Goal: Task Accomplishment & Management: Complete application form

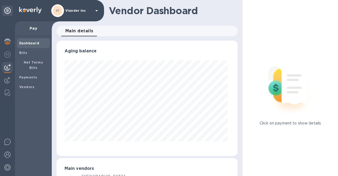
scroll to position [115, 179]
click at [96, 11] on icon at bounding box center [96, 10] width 6 height 6
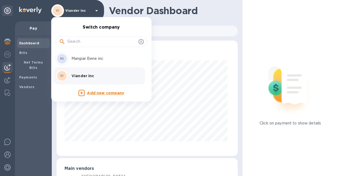
click at [7, 170] on div at bounding box center [169, 88] width 338 height 176
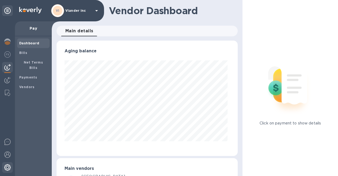
click at [7, 168] on img at bounding box center [7, 167] width 6 height 6
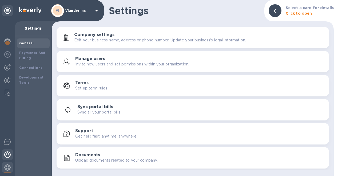
click at [7, 155] on img at bounding box center [7, 154] width 6 height 6
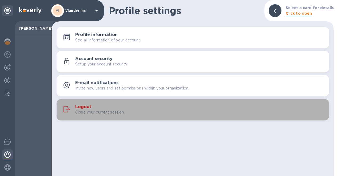
click at [80, 106] on h3 "Logout" at bounding box center [83, 106] width 16 height 5
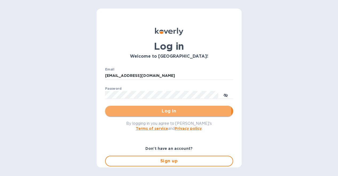
click at [148, 110] on span "Log in" at bounding box center [169, 111] width 120 height 6
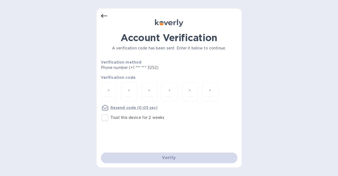
click at [148, 110] on div "Resend code (0:03 sec)" at bounding box center [129, 107] width 57 height 6
click at [111, 91] on input "number" at bounding box center [108, 92] width 7 height 10
type input "8"
type input "0"
type input "3"
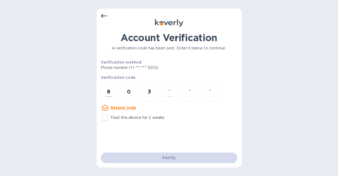
type input "7"
type input "4"
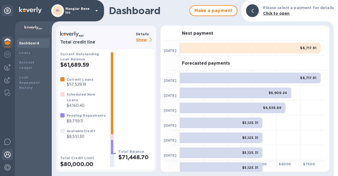
click at [6, 155] on img at bounding box center [7, 154] width 6 height 6
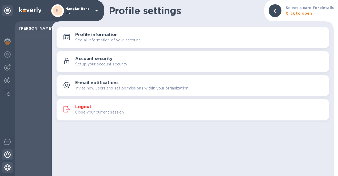
click at [4, 168] on div at bounding box center [7, 168] width 11 height 12
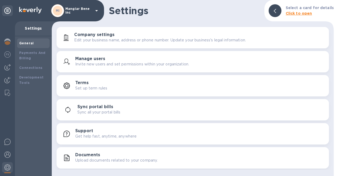
click at [98, 60] on h3 "Manage users" at bounding box center [90, 58] width 30 height 5
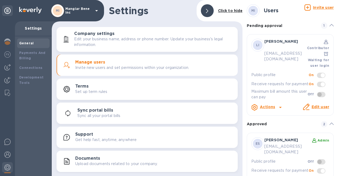
click at [322, 24] on span "1" at bounding box center [324, 25] width 6 height 6
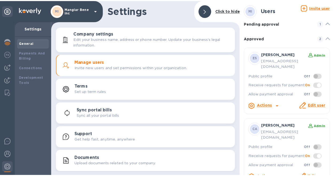
scroll to position [13, 0]
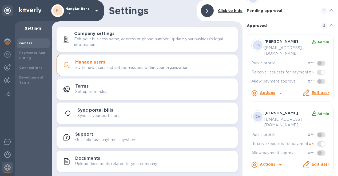
click at [96, 11] on icon at bounding box center [96, 10] width 6 height 6
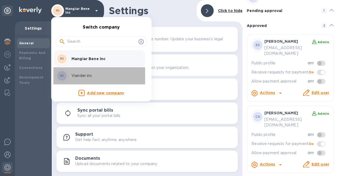
click at [92, 75] on p "Viander inc" at bounding box center [105, 76] width 67 height 6
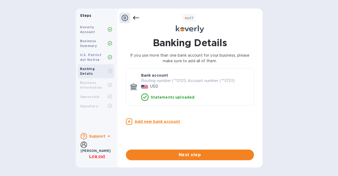
click at [153, 121] on u "Add new bank account" at bounding box center [158, 121] width 46 height 4
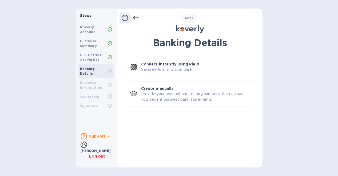
click at [135, 18] on icon at bounding box center [136, 18] width 6 height 6
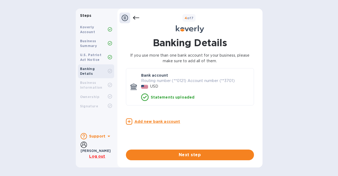
click at [158, 78] on p "Routing number (**0121) Account number (**3701)" at bounding box center [195, 81] width 108 height 6
click at [166, 121] on u "Add new bank account" at bounding box center [158, 121] width 46 height 4
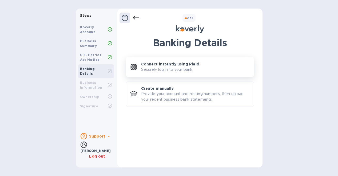
click at [161, 70] on p "Securely log in to your bank." at bounding box center [167, 70] width 52 height 6
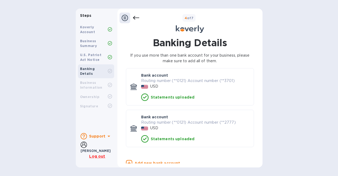
scroll to position [21, 0]
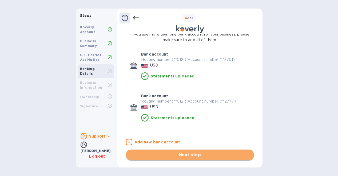
click at [179, 154] on span "Next step" at bounding box center [190, 155] width 120 height 6
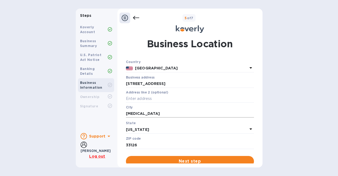
scroll to position [7, 0]
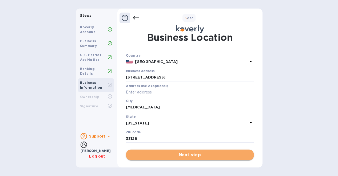
click at [177, 154] on span "Next step" at bounding box center [190, 155] width 120 height 6
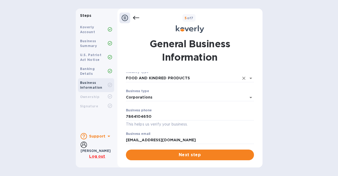
scroll to position [86, 0]
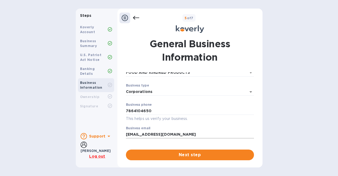
click at [173, 134] on input "[EMAIL_ADDRESS][DOMAIN_NAME]" at bounding box center [190, 135] width 128 height 8
drag, startPoint x: 191, startPoint y: 135, endPoint x: 112, endPoint y: 129, distance: 79.2
click at [112, 129] on div "Steps Koverly Account Business Summary U.S. Patriot Act Notice Banking Details …" at bounding box center [169, 88] width 187 height 159
type input "[EMAIL_ADDRESS][DOMAIN_NAME]"
click at [155, 109] on input "7864104650" at bounding box center [190, 111] width 128 height 8
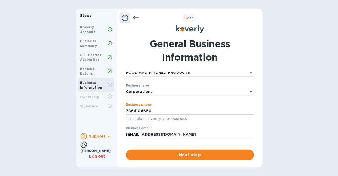
drag, startPoint x: 154, startPoint y: 109, endPoint x: 119, endPoint y: 104, distance: 36.2
click at [119, 104] on div "General Business Information Employer ID number (EIN) Please make sure it match…" at bounding box center [189, 98] width 145 height 129
click at [176, 107] on input "7864104650" at bounding box center [190, 111] width 128 height 8
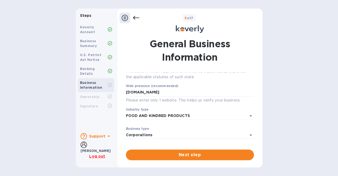
scroll to position [53, 0]
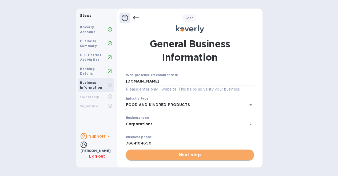
click at [190, 157] on span "Next step" at bounding box center [190, 155] width 120 height 6
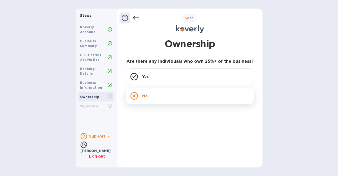
click at [159, 94] on div "No" at bounding box center [190, 96] width 128 height 17
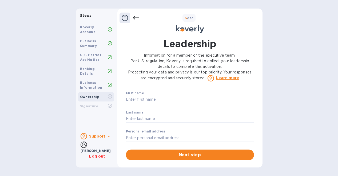
scroll to position [0, 0]
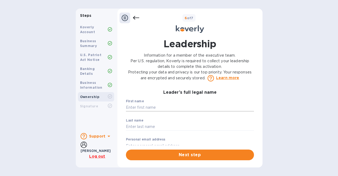
click at [166, 108] on input "text" at bounding box center [190, 108] width 128 height 8
type input "Concetto"
type input "Auditore"
click at [160, 139] on label "Personal email address" at bounding box center [145, 139] width 39 height 3
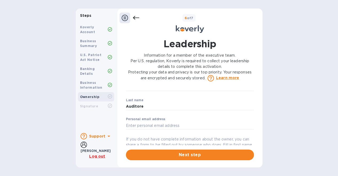
scroll to position [27, 0]
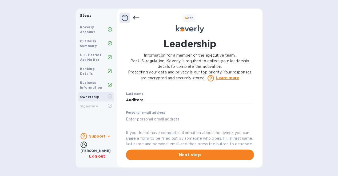
click at [156, 119] on input "text" at bounding box center [190, 119] width 128 height 8
type input "[EMAIL_ADDRESS][DOMAIN_NAME]"
click at [197, 113] on div "Personal email address [EMAIL_ADDRESS][DOMAIN_NAME] ​" at bounding box center [190, 120] width 128 height 19
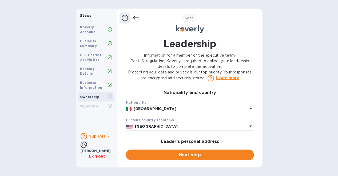
scroll to position [107, 0]
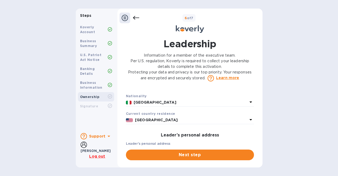
click at [158, 105] on p "[GEOGRAPHIC_DATA]" at bounding box center [191, 103] width 114 height 6
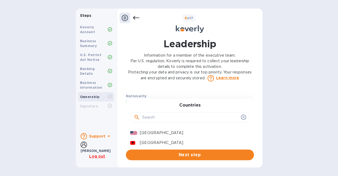
click at [156, 99] on div "Nationality" at bounding box center [190, 96] width 128 height 6
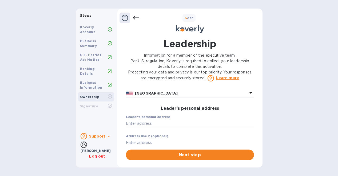
scroll to position [160, 0]
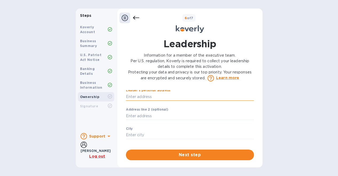
click at [157, 101] on input "text" at bounding box center [190, 97] width 128 height 8
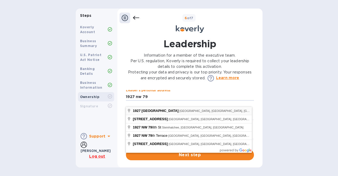
type input "[STREET_ADDRESS]"
type input "[GEOGRAPHIC_DATA]"
type input "33126"
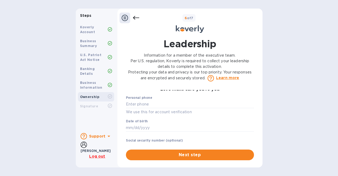
scroll to position [267, 0]
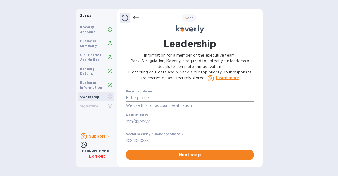
click at [156, 102] on input "text" at bounding box center [190, 98] width 128 height 8
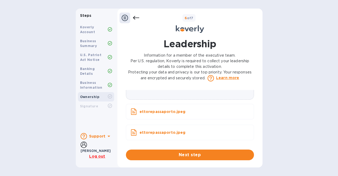
scroll to position [433, 0]
click at [283, 115] on div "Steps Koverly Account Business Summary U.S. Patriot Act Notice Banking Details …" at bounding box center [169, 88] width 338 height 159
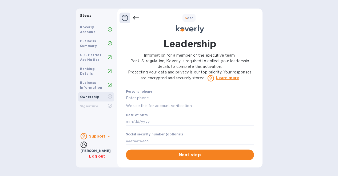
scroll to position [273, 0]
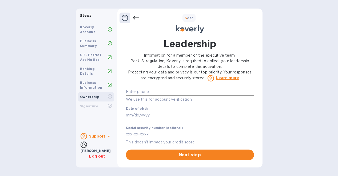
click at [152, 96] on input "text" at bounding box center [190, 92] width 128 height 8
type input "***52"
click at [146, 119] on input "text" at bounding box center [190, 115] width 128 height 8
type input "1"
type input "***76"
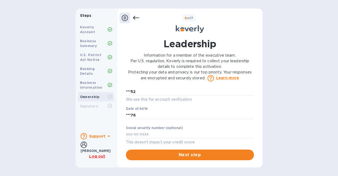
click at [165, 113] on div "Date of birth ***76 ​" at bounding box center [190, 116] width 128 height 19
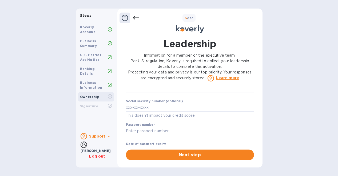
scroll to position [326, 0]
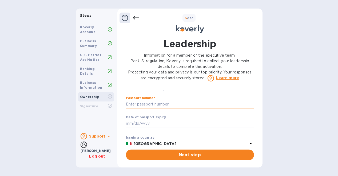
click at [169, 108] on input "text" at bounding box center [190, 104] width 128 height 8
type input "***67"
click at [129, 128] on input "text" at bounding box center [190, 124] width 128 height 8
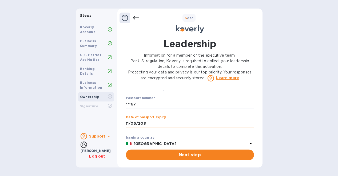
type input "[DATE]"
drag, startPoint x: 170, startPoint y: 126, endPoint x: 114, endPoint y: 129, distance: 56.2
click at [114, 129] on div "Steps Koverly Account Business Summary U.S. Patriot Act Notice Banking Details …" at bounding box center [169, 88] width 187 height 159
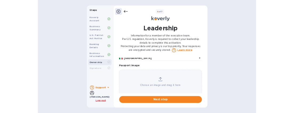
scroll to position [406, 0]
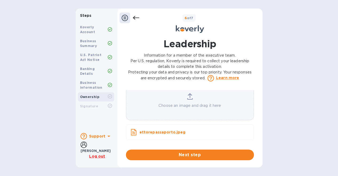
type input "***33"
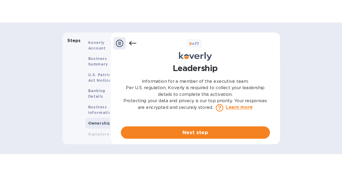
scroll to position [0, 0]
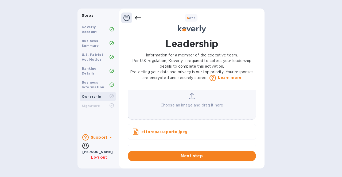
click at [190, 100] on icon at bounding box center [192, 96] width 6 height 6
click at [188, 107] on div "Choose an image and drag it here" at bounding box center [192, 100] width 128 height 15
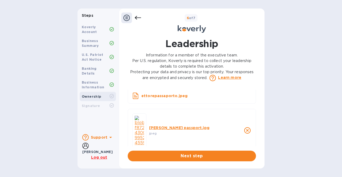
scroll to position [464, 0]
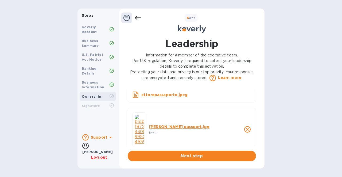
click at [177, 127] on p "[PERSON_NAME] passport.jpg" at bounding box center [190, 126] width 82 height 5
click at [188, 156] on span "Next step" at bounding box center [192, 156] width 120 height 6
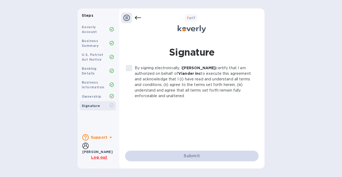
click at [129, 67] on label "By signing electronically, I [PERSON_NAME] certify that I am authorized on beha…" at bounding box center [188, 82] width 131 height 34
click at [131, 70] on label "By signing electronically, I [PERSON_NAME] certify that I am authorized on beha…" at bounding box center [188, 82] width 131 height 34
click at [129, 67] on label "By signing electronically, I [PERSON_NAME] certify that I am authorized on beha…" at bounding box center [188, 82] width 131 height 34
click at [178, 87] on p "By signing electronically, I [PERSON_NAME] certify that I am authorized on beha…" at bounding box center [195, 82] width 120 height 34
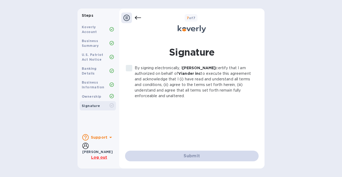
click at [180, 95] on p "By signing electronically, I [PERSON_NAME] certify that I am authorized on beha…" at bounding box center [195, 82] width 120 height 34
click at [193, 162] on div "Signature By signing electronically, I [PERSON_NAME] certify that I am authoriz…" at bounding box center [192, 99] width 140 height 131
click at [127, 66] on label "By signing electronically, I [PERSON_NAME] certify that I am authorized on beha…" at bounding box center [188, 82] width 131 height 34
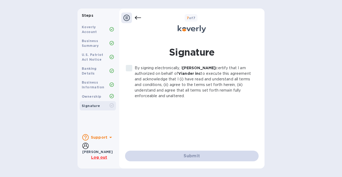
click at [127, 66] on label "By signing electronically, I [PERSON_NAME] certify that I am authorized on beha…" at bounding box center [188, 82] width 131 height 34
click at [147, 70] on p "By signing electronically, I [PERSON_NAME] certify that I am authorized on beha…" at bounding box center [195, 82] width 120 height 34
click at [174, 90] on p "By signing electronically, I [PERSON_NAME] certify that I am authorized on beha…" at bounding box center [195, 82] width 120 height 34
click at [198, 115] on div "By signing electronically, I [PERSON_NAME] certify that I am authorized on beha…" at bounding box center [191, 103] width 133 height 77
click at [130, 68] on label "By signing electronically, I [PERSON_NAME] certify that I am authorized on beha…" at bounding box center [188, 82] width 131 height 34
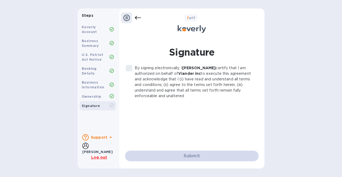
click at [130, 68] on label "By signing electronically, I [PERSON_NAME] certify that I am authorized on beha…" at bounding box center [188, 82] width 131 height 34
click at [129, 68] on label "By signing electronically, I [PERSON_NAME] certify that I am authorized on beha…" at bounding box center [188, 82] width 131 height 34
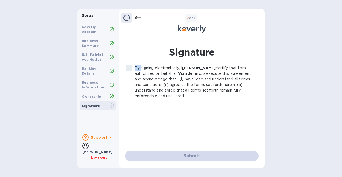
click at [129, 68] on label "By signing electronically, I [PERSON_NAME] certify that I am authorized on beha…" at bounding box center [188, 82] width 131 height 34
click at [210, 158] on div "Submit" at bounding box center [191, 156] width 133 height 11
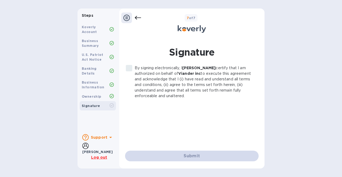
click at [209, 140] on div "By signing electronically, I [PERSON_NAME] certify that I am authorized on beha…" at bounding box center [191, 103] width 133 height 77
click at [129, 69] on label "By signing electronically, I [PERSON_NAME] certify that I am authorized on beha…" at bounding box center [188, 82] width 131 height 34
click at [144, 127] on div "By signing electronically, I [PERSON_NAME] certify that I am authorized on beha…" at bounding box center [191, 103] width 133 height 77
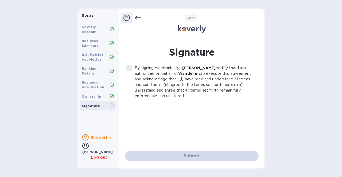
click at [126, 19] on icon at bounding box center [126, 18] width 6 height 6
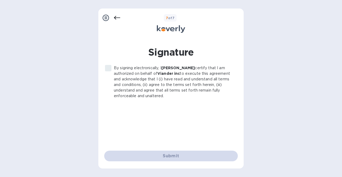
click at [106, 18] on icon at bounding box center [105, 18] width 6 height 6
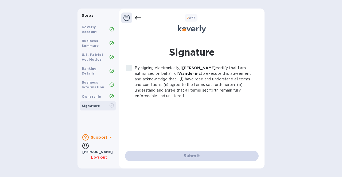
click at [97, 95] on b "Ownership" at bounding box center [91, 97] width 19 height 4
click at [96, 104] on b "Signature" at bounding box center [91, 106] width 18 height 4
click at [163, 156] on div "Submit" at bounding box center [191, 156] width 133 height 11
click at [129, 71] on label "By signing electronically, I [PERSON_NAME] certify that I am authorized on beha…" at bounding box center [188, 82] width 131 height 34
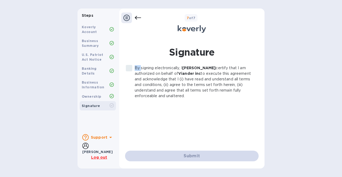
click at [129, 71] on label "By signing electronically, I [PERSON_NAME] certify that I am authorized on beha…" at bounding box center [188, 82] width 131 height 34
click at [202, 112] on div "By signing electronically, I [PERSON_NAME] certify that I am authorized on beha…" at bounding box center [191, 103] width 133 height 77
click at [131, 67] on label "By signing electronically, I [PERSON_NAME] certify that I am authorized on beha…" at bounding box center [188, 82] width 131 height 34
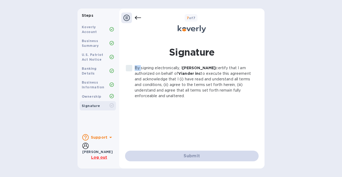
click at [131, 67] on label "By signing electronically, I [PERSON_NAME] certify that I am authorized on beha…" at bounding box center [188, 82] width 131 height 34
click at [140, 17] on icon at bounding box center [138, 18] width 6 height 6
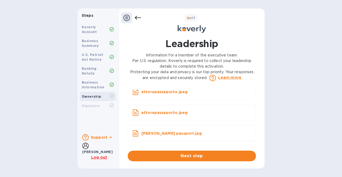
click at [154, 133] on p "[PERSON_NAME] passport.jpg" at bounding box center [186, 133] width 90 height 5
click at [189, 160] on button "Next step" at bounding box center [192, 156] width 128 height 11
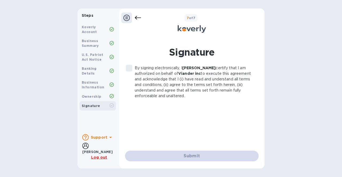
click at [131, 64] on div "Signature By signing electronically, I [PERSON_NAME] certify that I am authoriz…" at bounding box center [191, 104] width 133 height 116
click at [130, 68] on label "By signing electronically, I [PERSON_NAME] certify that I am authorized on beha…" at bounding box center [188, 82] width 131 height 34
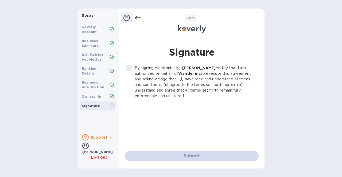
click at [137, 15] on icon at bounding box center [138, 18] width 6 height 6
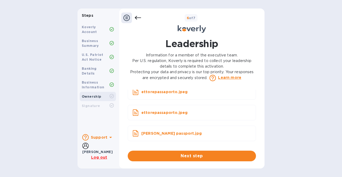
click at [209, 108] on div "ettorepassaporto.jpeg" at bounding box center [192, 112] width 128 height 15
click at [169, 113] on p "ettorepassaporto.jpeg" at bounding box center [186, 112] width 90 height 5
click at [192, 111] on p "ettorepassaporto.jpeg" at bounding box center [186, 112] width 90 height 5
click at [179, 133] on p "[PERSON_NAME] passport.jpg" at bounding box center [186, 133] width 90 height 5
click at [136, 133] on icon at bounding box center [135, 134] width 6 height 6
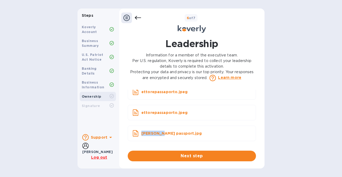
click at [136, 133] on icon at bounding box center [135, 134] width 6 height 6
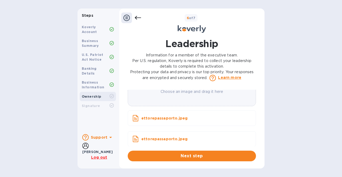
scroll to position [426, 0]
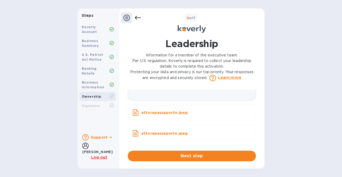
click at [192, 154] on span "Next step" at bounding box center [192, 156] width 120 height 6
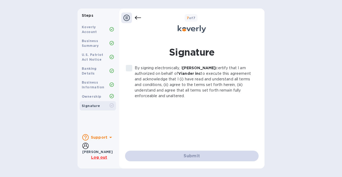
click at [131, 68] on label "By signing electronically, I [PERSON_NAME] certify that I am authorized on beha…" at bounding box center [188, 82] width 131 height 34
click at [130, 68] on label "By signing electronically, I [PERSON_NAME] certify that I am authorized on beha…" at bounding box center [188, 82] width 131 height 34
click at [189, 86] on p "By signing electronically, I [PERSON_NAME] certify that I am authorized on beha…" at bounding box center [195, 82] width 120 height 34
click at [108, 139] on icon at bounding box center [110, 138] width 6 height 6
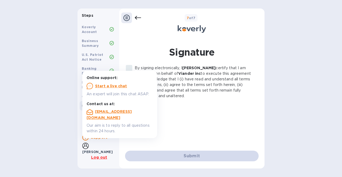
click at [16, 77] on div "Steps Koverly Account Business Summary U.S. Patriot Act Notice Banking Details …" at bounding box center [171, 89] width 342 height 160
click at [173, 117] on div "By signing electronically, I [PERSON_NAME] certify that I am authorized on beha…" at bounding box center [191, 103] width 133 height 77
click at [90, 138] on div at bounding box center [86, 138] width 9 height 6
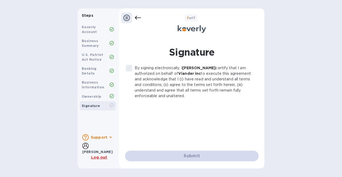
click at [176, 155] on div "Submit" at bounding box center [191, 156] width 133 height 11
click at [87, 95] on b "Ownership" at bounding box center [91, 97] width 19 height 4
click at [139, 17] on icon at bounding box center [138, 18] width 6 height 6
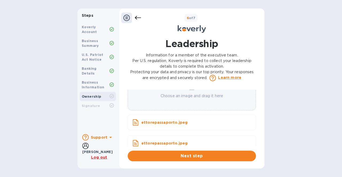
scroll to position [427, 0]
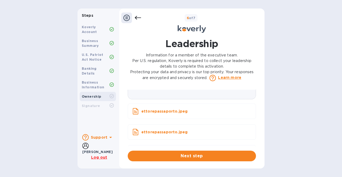
click at [138, 18] on icon at bounding box center [138, 18] width 6 height 4
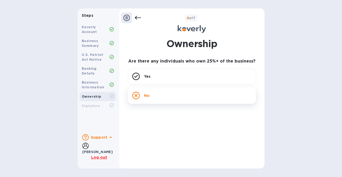
click at [142, 99] on div "No" at bounding box center [192, 96] width 128 height 17
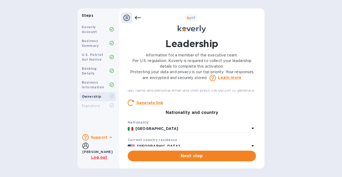
scroll to position [133, 0]
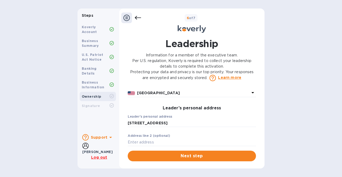
click at [251, 96] on icon at bounding box center [252, 93] width 6 height 6
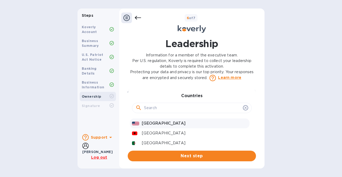
click at [170, 112] on input "text" at bounding box center [192, 108] width 97 height 8
type input "[GEOGRAPHIC_DATA]"
click at [146, 127] on p "[GEOGRAPHIC_DATA]" at bounding box center [194, 124] width 105 height 6
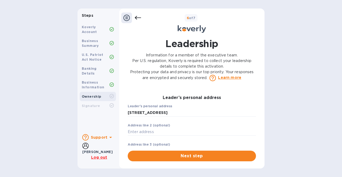
scroll to position [160, 0]
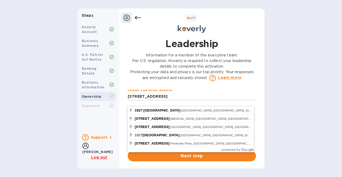
drag, startPoint x: 185, startPoint y: 101, endPoint x: 124, endPoint y: 103, distance: 61.4
click at [124, 103] on div "Leadership Information for a member of the executive team. Per U.S. regulation,…" at bounding box center [192, 99] width 140 height 131
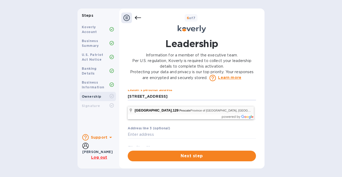
type input "[STREET_ADDRESS]"
type input "Pescate"
type input "23855"
type input "[GEOGRAPHIC_DATA]"
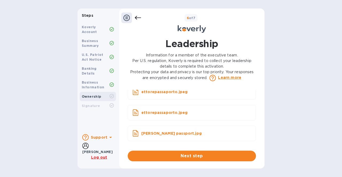
scroll to position [473, 0]
click at [174, 134] on p "[PERSON_NAME] passport.jpg" at bounding box center [186, 133] width 90 height 5
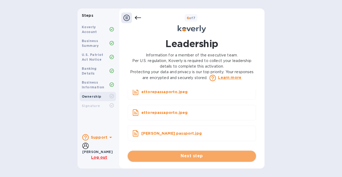
click at [179, 155] on span "Next step" at bounding box center [192, 156] width 120 height 6
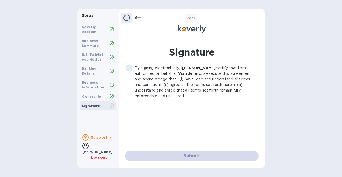
click at [128, 68] on label "By signing electronically, I [PERSON_NAME] certify that I am authorized on beha…" at bounding box center [188, 82] width 131 height 34
click at [128, 69] on label "By signing electronically, I [PERSON_NAME] certify that I am authorized on beha…" at bounding box center [188, 82] width 131 height 34
click at [85, 56] on b "U.S. Patriot Act Notice" at bounding box center [93, 57] width 22 height 9
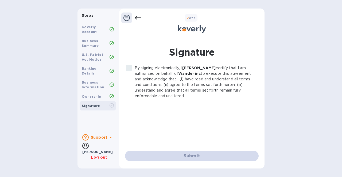
click at [86, 72] on div "Banking Details" at bounding box center [98, 71] width 36 height 14
click at [127, 65] on label "By signing electronically, I [PERSON_NAME] certify that I am authorized on beha…" at bounding box center [188, 82] width 131 height 34
click at [128, 71] on label "By signing electronically, I [PERSON_NAME] certify that I am authorized on beha…" at bounding box center [188, 82] width 131 height 34
click at [140, 116] on div "By signing electronically, I [PERSON_NAME] certify that I am authorized on beha…" at bounding box center [191, 103] width 133 height 77
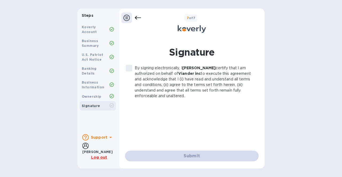
click at [103, 137] on b "Support" at bounding box center [99, 138] width 17 height 4
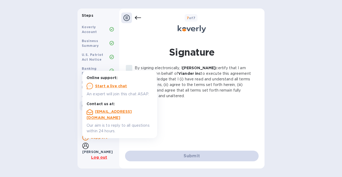
click at [106, 86] on u "Start a live chat" at bounding box center [111, 86] width 32 height 4
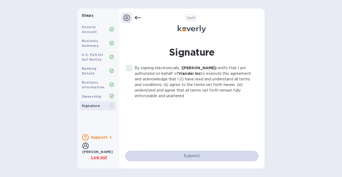
click at [190, 117] on div "By signing electronically, I [PERSON_NAME] certify that I am authorized on beha…" at bounding box center [191, 103] width 133 height 77
click at [97, 136] on b "Support" at bounding box center [99, 138] width 17 height 4
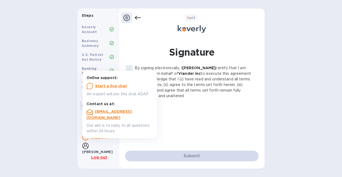
click at [223, 112] on div "By signing electronically, I [PERSON_NAME] certify that I am authorized on beha…" at bounding box center [191, 103] width 133 height 77
click at [130, 66] on label "By signing electronically, I [PERSON_NAME] certify that I am authorized on beha…" at bounding box center [188, 82] width 131 height 34
click at [144, 45] on div "Signature By signing electronically, I [PERSON_NAME] certify that I am authoriz…" at bounding box center [191, 99] width 133 height 125
click at [208, 119] on div "By signing electronically, I [PERSON_NAME] certify that I am authorized on beha…" at bounding box center [191, 103] width 133 height 77
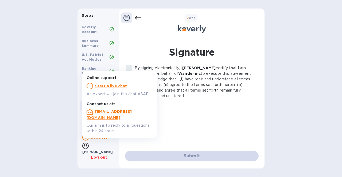
click at [28, 82] on div "Steps Koverly Account Business Summary U.S. Patriot Act Notice Banking Details …" at bounding box center [171, 89] width 342 height 160
click at [93, 137] on b "Support" at bounding box center [99, 138] width 17 height 4
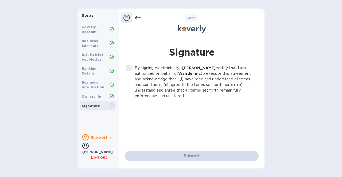
click at [136, 19] on icon at bounding box center [138, 18] width 6 height 4
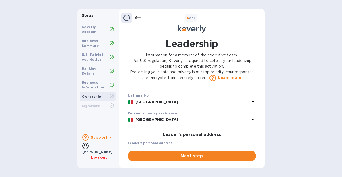
scroll to position [133, 0]
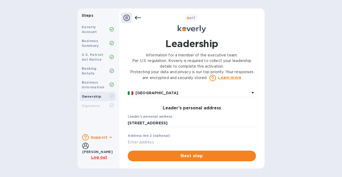
click at [250, 96] on icon at bounding box center [252, 93] width 6 height 6
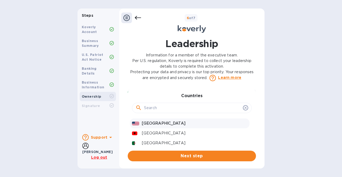
click at [175, 127] on p "[GEOGRAPHIC_DATA]" at bounding box center [194, 124] width 105 height 6
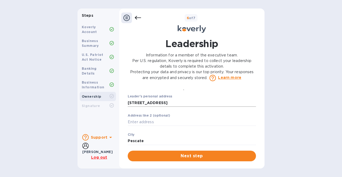
scroll to position [160, 0]
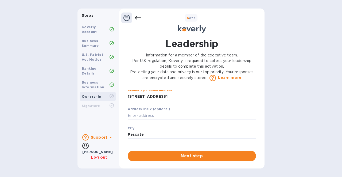
click at [160, 101] on input "[STREET_ADDRESS]" at bounding box center [192, 97] width 128 height 8
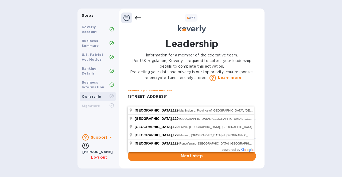
drag, startPoint x: 160, startPoint y: 104, endPoint x: 124, endPoint y: 103, distance: 36.0
click at [124, 103] on div "Leadership Information for a member of the executive team. Per U.S. regulation,…" at bounding box center [192, 99] width 140 height 131
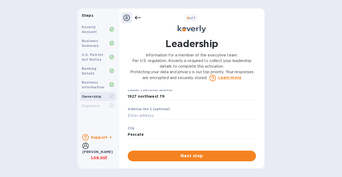
type input "[STREET_ADDRESS]"
type input "[GEOGRAPHIC_DATA]"
type input "33126"
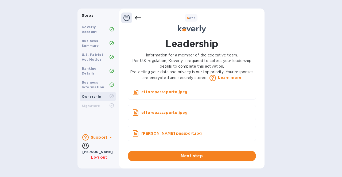
scroll to position [452, 0]
click at [140, 135] on div "[PERSON_NAME] passport.jpg" at bounding box center [181, 134] width 99 height 6
drag, startPoint x: 200, startPoint y: 110, endPoint x: 160, endPoint y: 112, distance: 39.8
drag, startPoint x: 160, startPoint y: 112, endPoint x: 154, endPoint y: 133, distance: 22.1
click at [154, 133] on p "[PERSON_NAME] passport.jpg" at bounding box center [186, 133] width 90 height 5
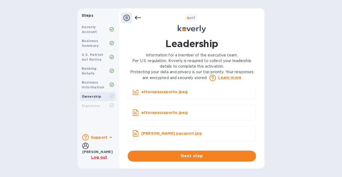
click at [196, 155] on span "Next step" at bounding box center [192, 156] width 120 height 6
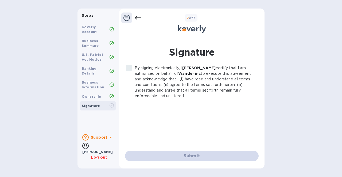
click at [129, 68] on label "By signing electronically, I [PERSON_NAME] certify that I am authorized on beha…" at bounding box center [188, 82] width 131 height 34
click at [139, 18] on icon at bounding box center [138, 18] width 6 height 4
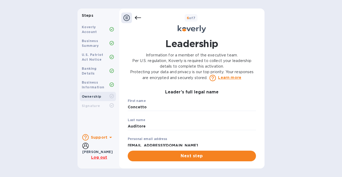
click at [139, 18] on icon at bounding box center [138, 18] width 6 height 4
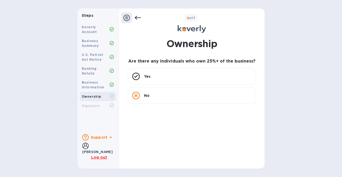
click at [139, 18] on icon at bounding box center [138, 18] width 6 height 4
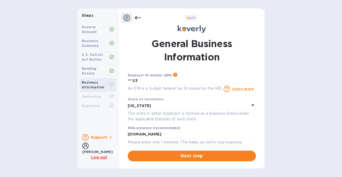
click at [139, 18] on icon at bounding box center [138, 18] width 6 height 4
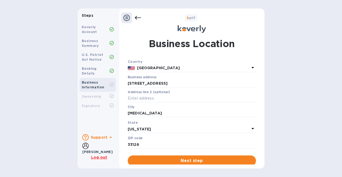
click at [139, 18] on icon at bounding box center [138, 18] width 6 height 4
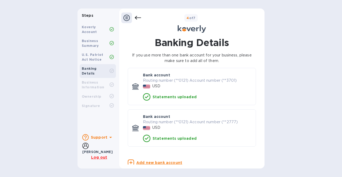
click at [132, 87] on icon at bounding box center [135, 86] width 6 height 5
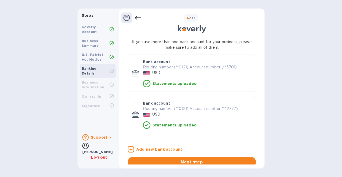
scroll to position [19, 0]
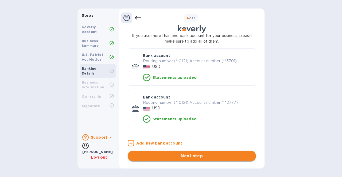
click at [171, 159] on span "Next step" at bounding box center [192, 156] width 120 height 6
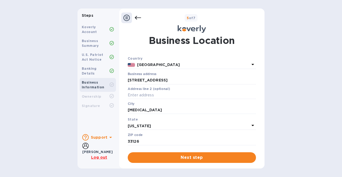
scroll to position [5, 0]
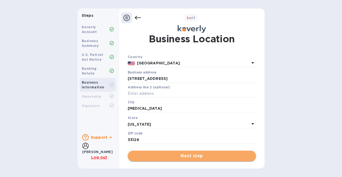
click at [184, 154] on span "Next step" at bounding box center [192, 156] width 120 height 6
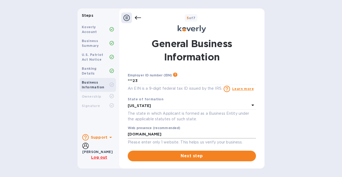
scroll to position [27, 0]
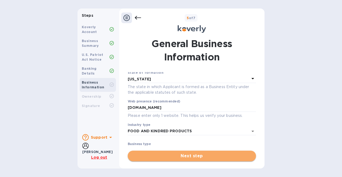
click at [187, 159] on span "Next step" at bounding box center [192, 156] width 120 height 6
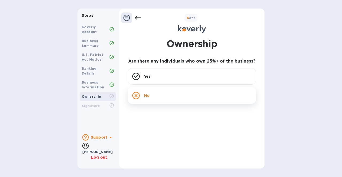
click at [157, 97] on div "No" at bounding box center [192, 96] width 128 height 17
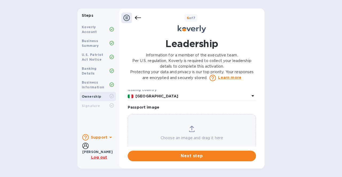
scroll to position [400, 0]
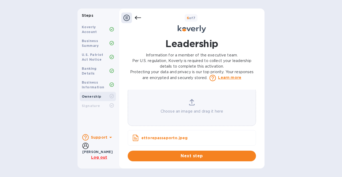
click at [187, 114] on p "Choose an image and drag it here" at bounding box center [192, 112] width 128 height 6
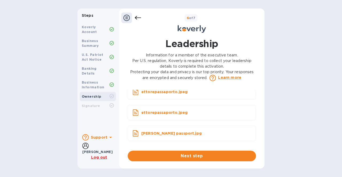
click at [178, 134] on p "[PERSON_NAME] passport.jpg" at bounding box center [186, 133] width 90 height 5
click at [136, 134] on icon at bounding box center [135, 134] width 6 height 6
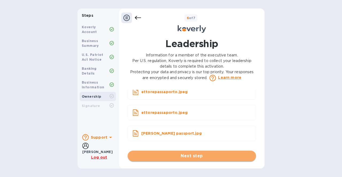
click at [190, 156] on span "Next step" at bounding box center [192, 156] width 120 height 6
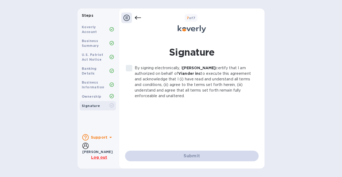
click at [130, 68] on label "By signing electronically, I [PERSON_NAME] certify that I am authorized on beha…" at bounding box center [188, 82] width 131 height 34
click at [127, 67] on label "By signing electronically, I [PERSON_NAME] certify that I am authorized on beha…" at bounding box center [188, 82] width 131 height 34
click at [188, 154] on div "Submit" at bounding box center [191, 156] width 133 height 11
click at [40, 43] on div "Steps Koverly Account Business Summary U.S. Patriot Act Notice Banking Details …" at bounding box center [171, 89] width 342 height 160
